Goal: Information Seeking & Learning: Learn about a topic

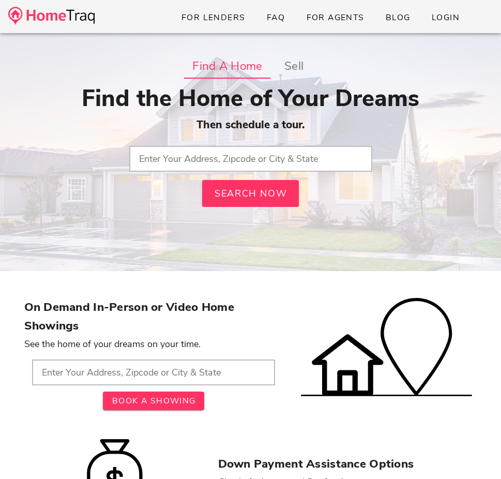
click at [209, 162] on input "text" at bounding box center [250, 159] width 243 height 26
paste input "4401 Maple Ln, Bowling Green, KY 42101"
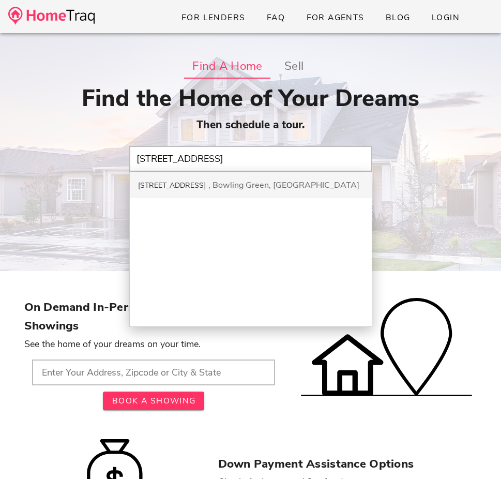
click at [208, 182] on div "Bowling Green, KY" at bounding box center [283, 184] width 151 height 11
type input "4401 Maple Ln, Bowling Green, KY"
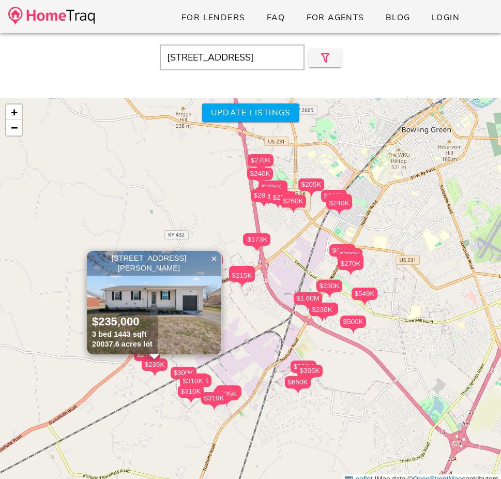
click at [276, 57] on input "[STREET_ADDRESS]" at bounding box center [232, 57] width 145 height 26
click at [329, 54] on icon "button" at bounding box center [325, 58] width 12 height 12
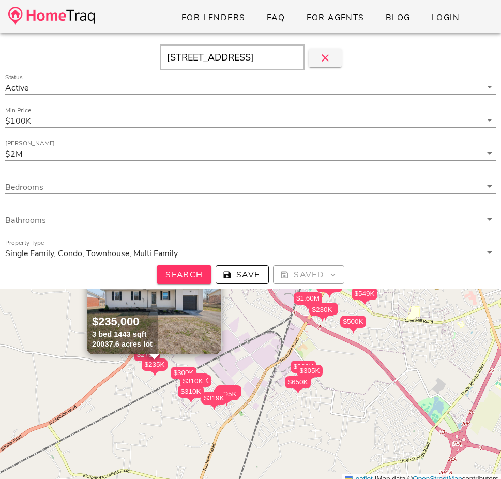
click at [228, 145] on div "Max Price $2M" at bounding box center [250, 157] width 503 height 33
click at [218, 153] on input "Max Price" at bounding box center [252, 153] width 457 height 13
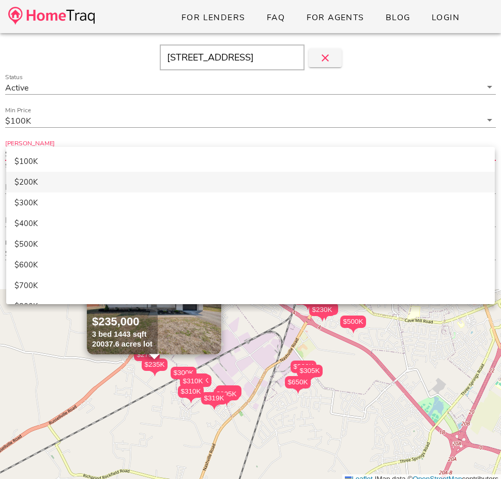
click at [182, 187] on div "$200K" at bounding box center [250, 182] width 472 height 18
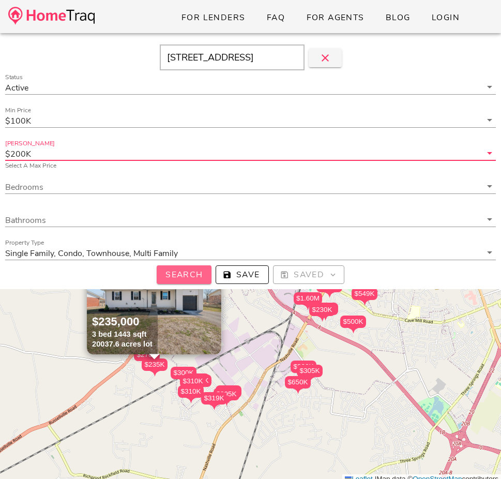
click at [182, 282] on button "Search" at bounding box center [184, 274] width 55 height 19
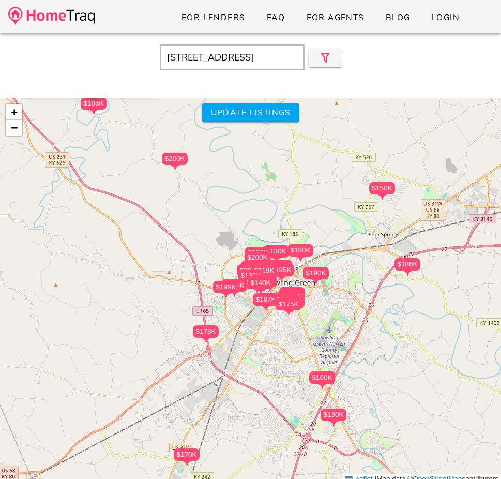
click at [216, 298] on div at bounding box center [226, 296] width 26 height 7
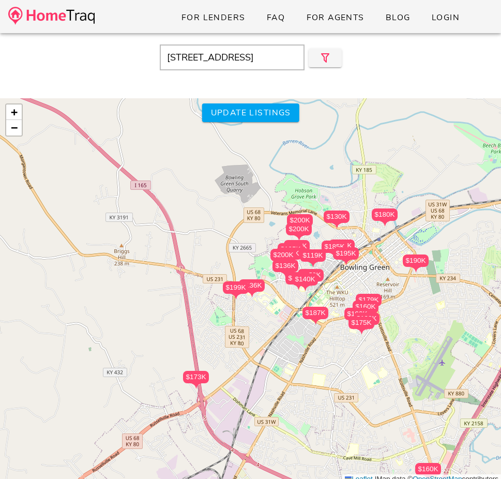
click at [195, 431] on div "$173K $199K $136K $187K $174K $136K $140K $200K $159K $158K $195K $175K $190K $…" at bounding box center [250, 291] width 501 height 386
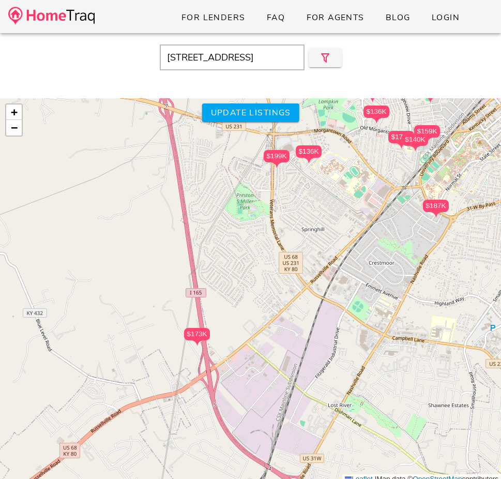
click at [195, 431] on div "$173K $199K $136K $187K $174K $136K $140K $200K $159K $158K $195K $175K $190K $…" at bounding box center [250, 291] width 501 height 386
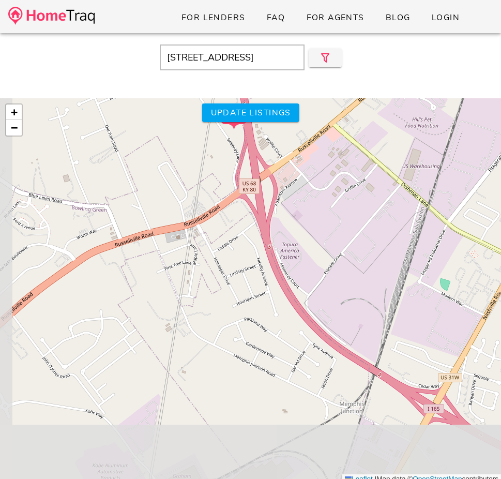
drag, startPoint x: 214, startPoint y: 366, endPoint x: 250, endPoint y: 225, distance: 144.6
click at [250, 225] on div "$173K $199K $136K $187K $174K $136K $140K $200K $159K $158K $195K $175K $190K $…" at bounding box center [250, 291] width 501 height 386
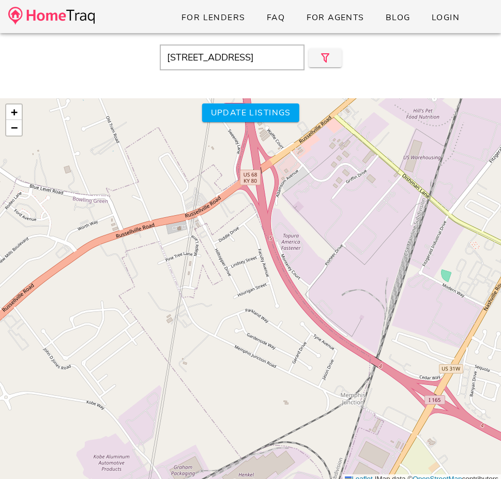
click at [272, 123] on div "$173K $199K $136K $187K $174K $136K $140K $200K $159K $158K $195K $175K $190K $…" at bounding box center [250, 291] width 501 height 386
click at [274, 113] on span "Update listings" at bounding box center [250, 112] width 81 height 11
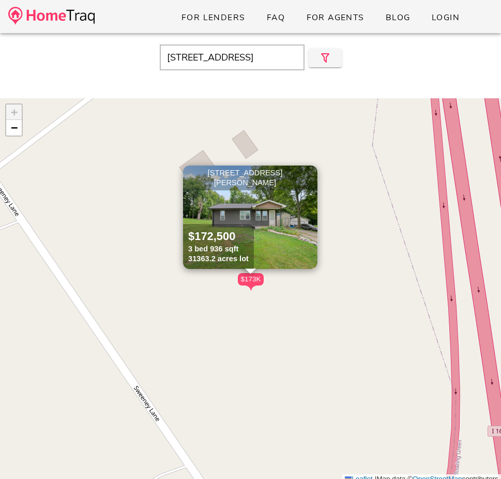
click at [309, 174] on span "×" at bounding box center [310, 173] width 6 height 11
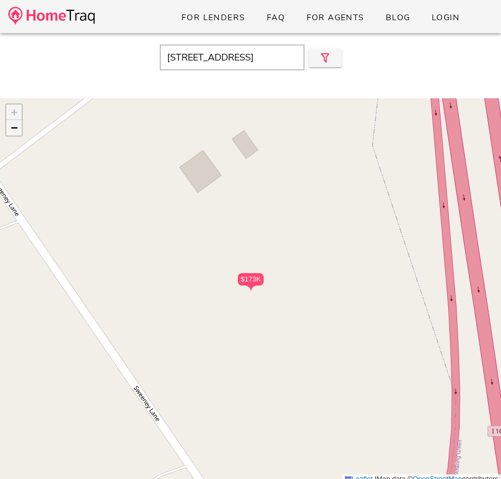
click at [13, 124] on span "−" at bounding box center [14, 127] width 7 height 13
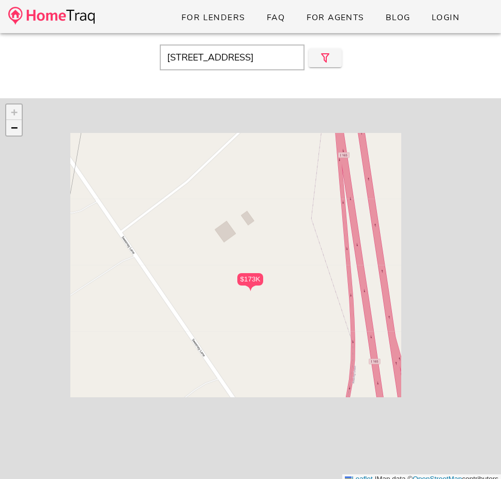
click at [13, 124] on span "−" at bounding box center [14, 127] width 7 height 13
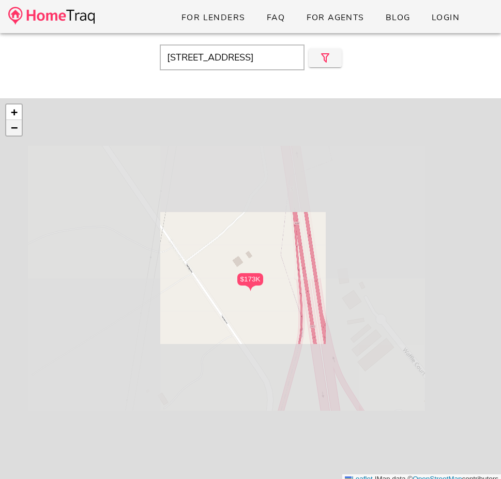
click at [13, 124] on span "−" at bounding box center [14, 127] width 7 height 13
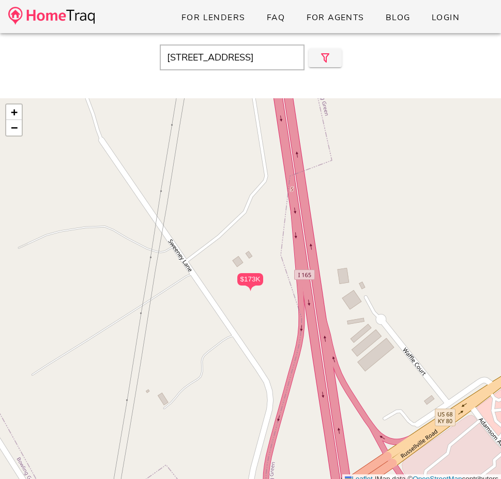
click at [208, 47] on input "4401 Maple Ln" at bounding box center [232, 57] width 145 height 26
click at [208, 54] on input "4401 Maple Ln" at bounding box center [232, 57] width 145 height 26
paste input "4401 Maple Ln, Bowling Green, KY 42101"
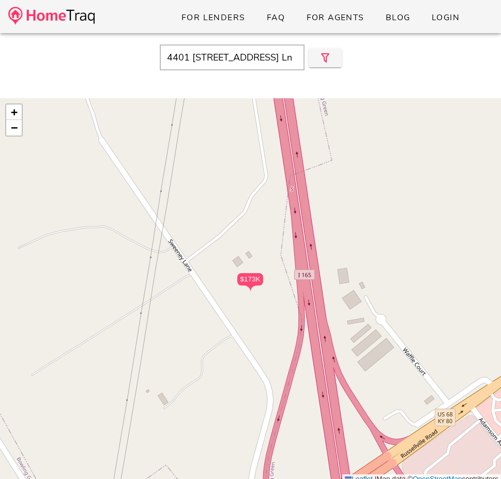
click at [208, 54] on input "4401 4401 Maple Ln, Bowling Green, KY 42101 Ln" at bounding box center [232, 57] width 145 height 26
click at [259, 57] on input "4401 4401 Maple Ln, Bowling Green, KY 42101 Ln" at bounding box center [232, 57] width 145 height 26
drag, startPoint x: 268, startPoint y: 57, endPoint x: 96, endPoint y: 57, distance: 172.2
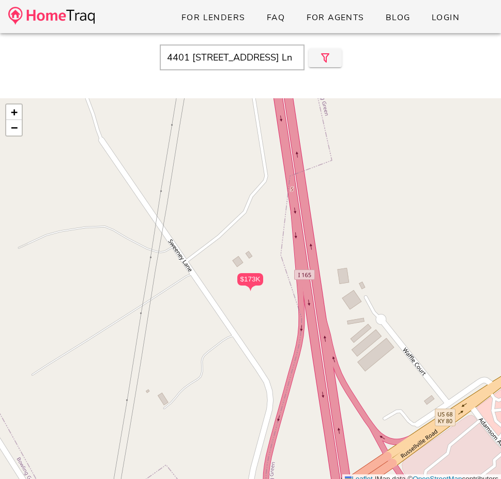
click at [96, 57] on div "4401 4401 Maple Ln, Bowling Green, KY 42101 Ln" at bounding box center [250, 57] width 491 height 26
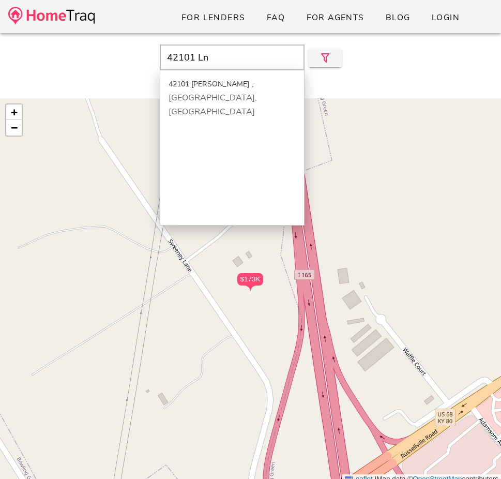
drag, startPoint x: 198, startPoint y: 60, endPoint x: 237, endPoint y: 61, distance: 38.8
click at [234, 61] on input "42101 Ln" at bounding box center [232, 57] width 145 height 26
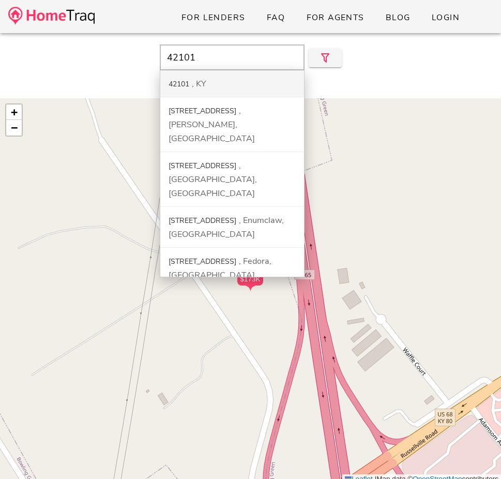
click at [214, 90] on div "42101 KY" at bounding box center [232, 83] width 144 height 27
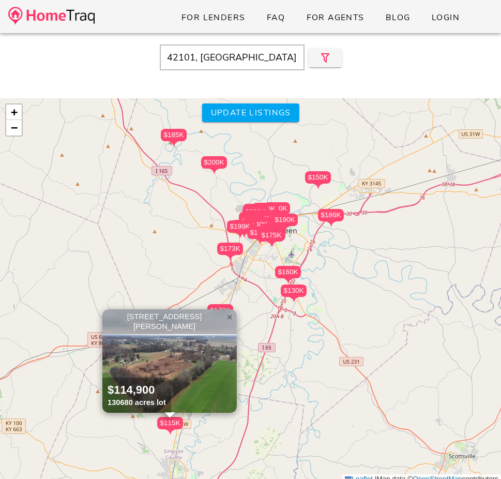
click at [229, 322] on span "×" at bounding box center [230, 316] width 6 height 11
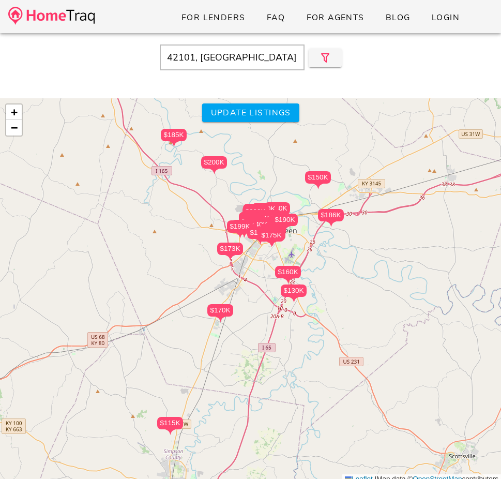
click at [222, 271] on div "$173K $199K $136K $187K $174K $136K $140K $200K $159K $158K $195K $175K $190K $…" at bounding box center [250, 291] width 501 height 386
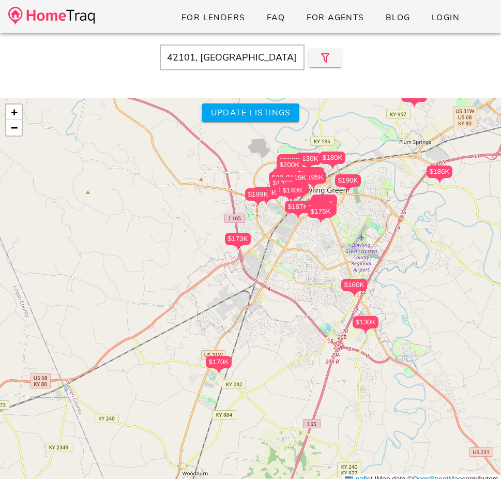
click at [222, 271] on div "$173K $199K $136K $187K $174K $136K $140K $200K $159K $158K $195K $175K $190K $…" at bounding box center [250, 291] width 501 height 386
click at [237, 278] on div "$173K $199K $136K $187K $174K $136K $140K $200K $159K $158K $195K $175K $190K $…" at bounding box center [250, 291] width 501 height 386
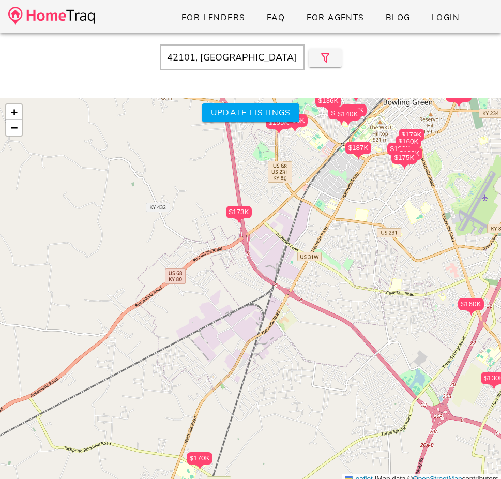
click at [249, 274] on div "$173K $199K $136K $187K $174K $136K $140K $200K $159K $158K $195K $175K $190K $…" at bounding box center [250, 291] width 501 height 386
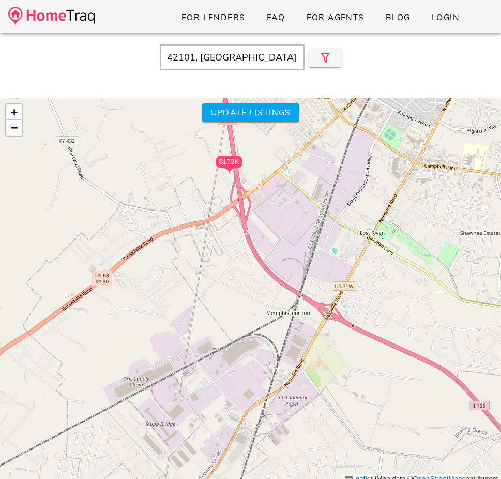
click at [249, 246] on div "$173K $199K $136K $187K $174K $136K $140K $200K $159K $158K $195K $175K $190K $…" at bounding box center [250, 291] width 501 height 386
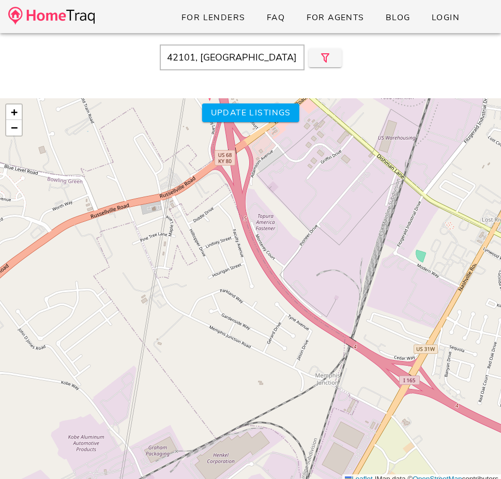
click at [222, 223] on div "$173K $199K $136K $187K $174K $136K $140K $200K $159K $158K $195K $175K $190K $…" at bounding box center [250, 291] width 501 height 386
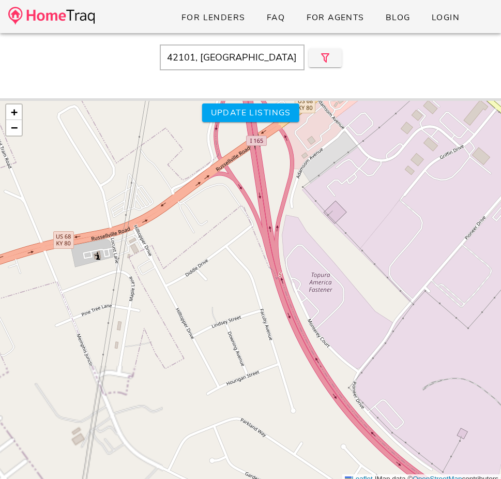
drag, startPoint x: 222, startPoint y: 223, endPoint x: 233, endPoint y: 281, distance: 59.4
click at [233, 281] on div "$173K $199K $136K $187K $174K $136K $140K $200K $159K $158K $195K $175K $190K $…" at bounding box center [250, 291] width 501 height 386
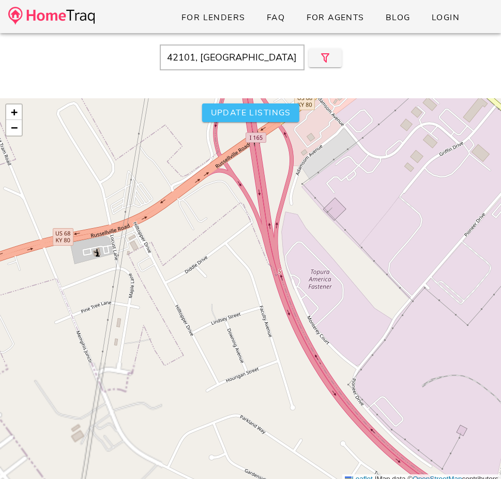
click at [242, 112] on span "Update listings" at bounding box center [250, 112] width 81 height 11
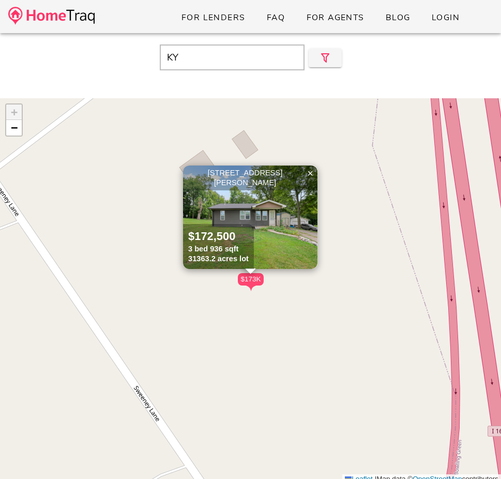
click at [249, 63] on input "KY" at bounding box center [232, 57] width 145 height 26
paste input "4401 Maple Ln, Bowling Green, KY 42101"
type input "4401 Maple Ln, Bowling Green, KY 42101"
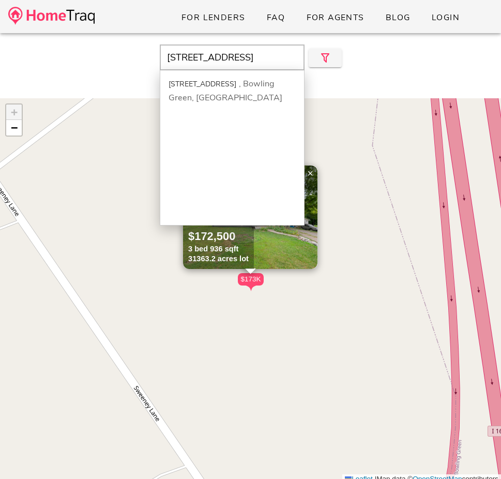
drag, startPoint x: 178, startPoint y: 51, endPoint x: 292, endPoint y: 68, distance: 115.1
click at [292, 68] on input "4401 Maple Ln, Bowling Green, KY 42101" at bounding box center [232, 57] width 145 height 26
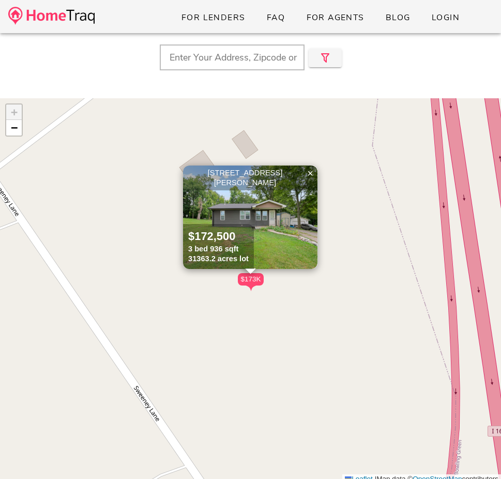
scroll to position [0, 0]
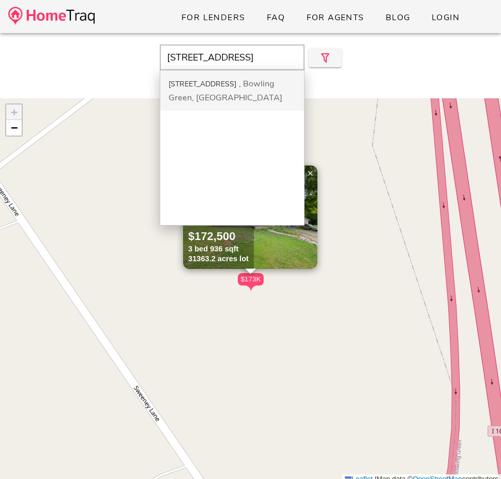
click at [247, 92] on div "4401 Maple Ln Bowling Green, KY" at bounding box center [232, 90] width 144 height 40
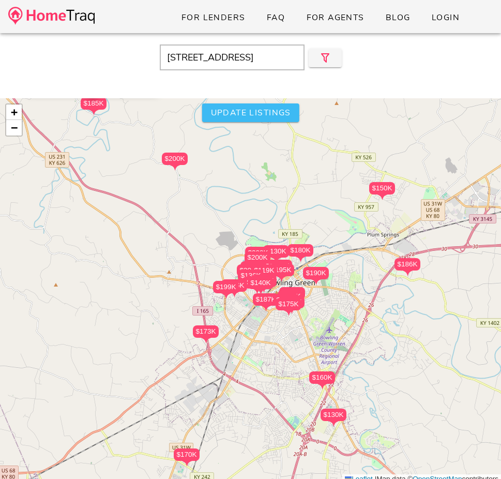
click at [248, 108] on span "Update listings" at bounding box center [250, 112] width 81 height 11
type input "4401 Maple Ln"
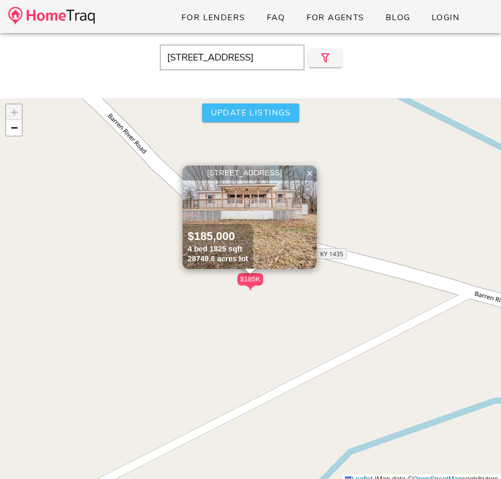
click at [248, 108] on span "Update listings" at bounding box center [250, 112] width 81 height 11
click at [85, 21] on img at bounding box center [51, 16] width 86 height 18
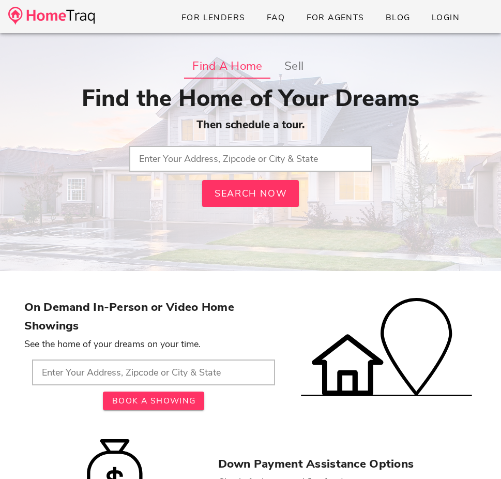
click at [161, 152] on input "text" at bounding box center [250, 159] width 243 height 26
click at [162, 153] on input "text" at bounding box center [250, 159] width 243 height 26
paste input "4401 Maple Ln, Bowling Green, KY 42101"
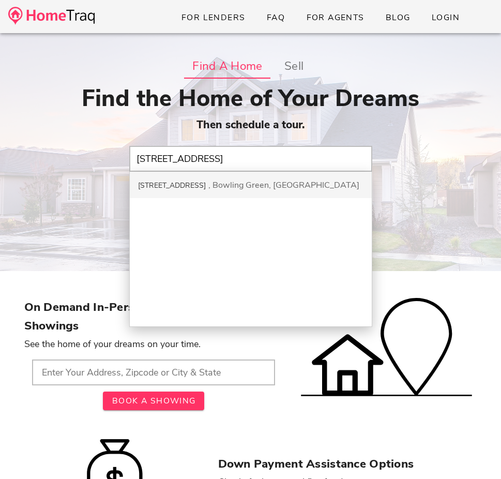
click at [208, 190] on div "Bowling Green, KY" at bounding box center [283, 184] width 151 height 11
type input "4401 Maple Ln, Bowling Green, KY"
